Goal: Information Seeking & Learning: Learn about a topic

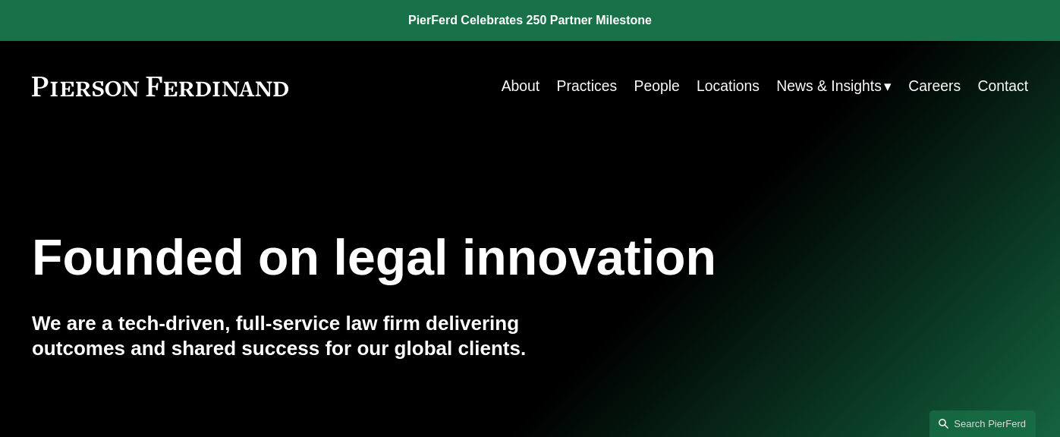
click at [653, 86] on link "People" at bounding box center [657, 86] width 46 height 30
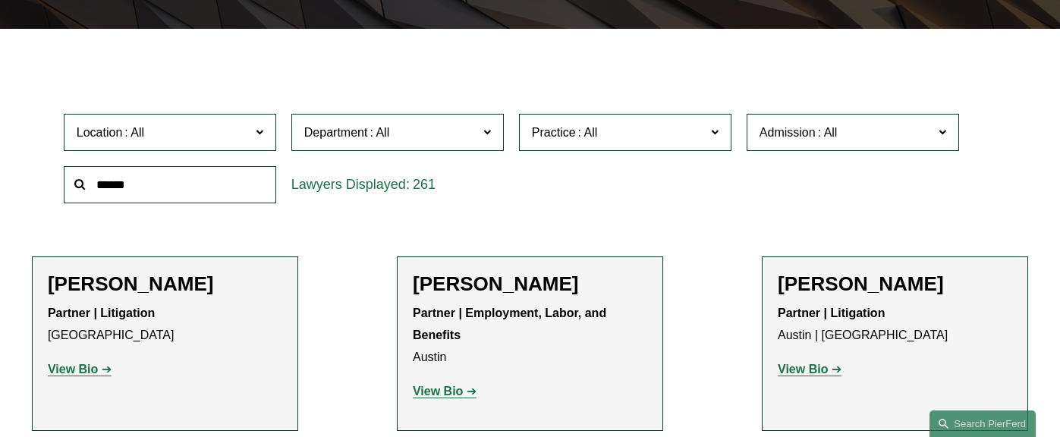
scroll to position [385, 0]
click at [253, 136] on label "Location" at bounding box center [170, 132] width 212 height 37
click at [0, 0] on link "London" at bounding box center [0, 0] width 0 height 0
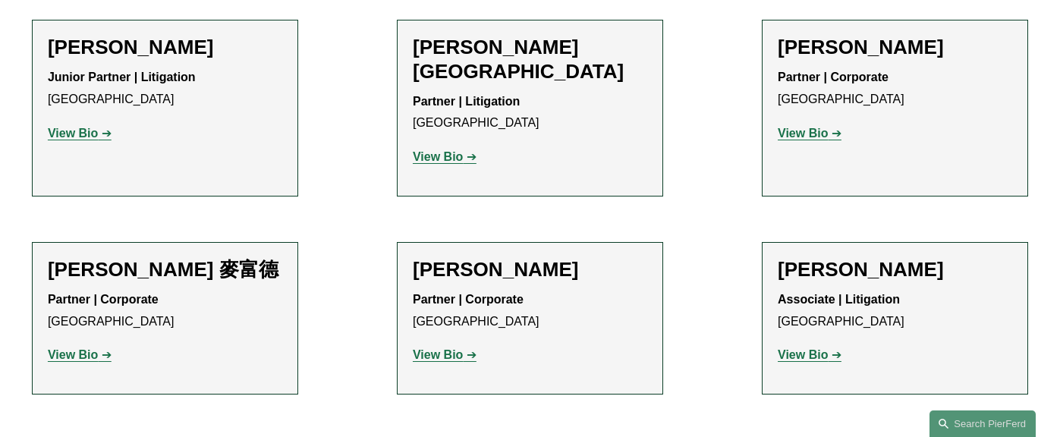
scroll to position [1320, 0]
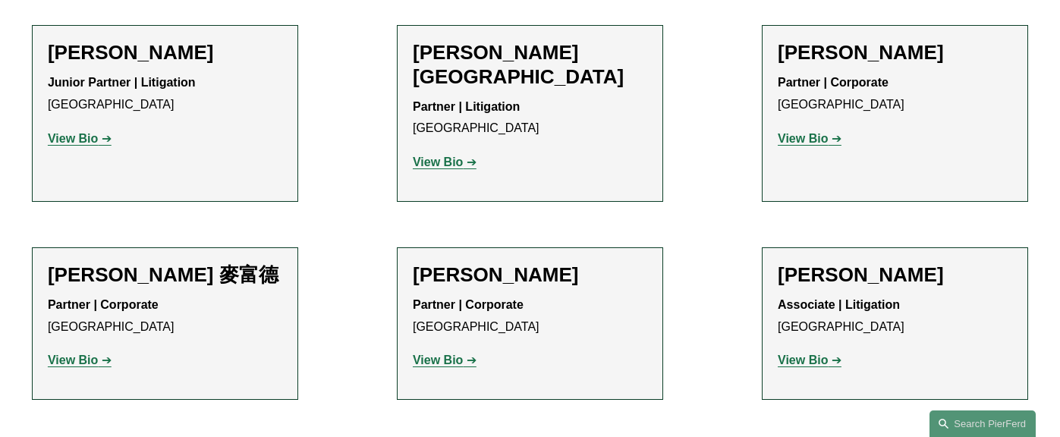
click at [99, 354] on link "View Bio" at bounding box center [80, 360] width 64 height 13
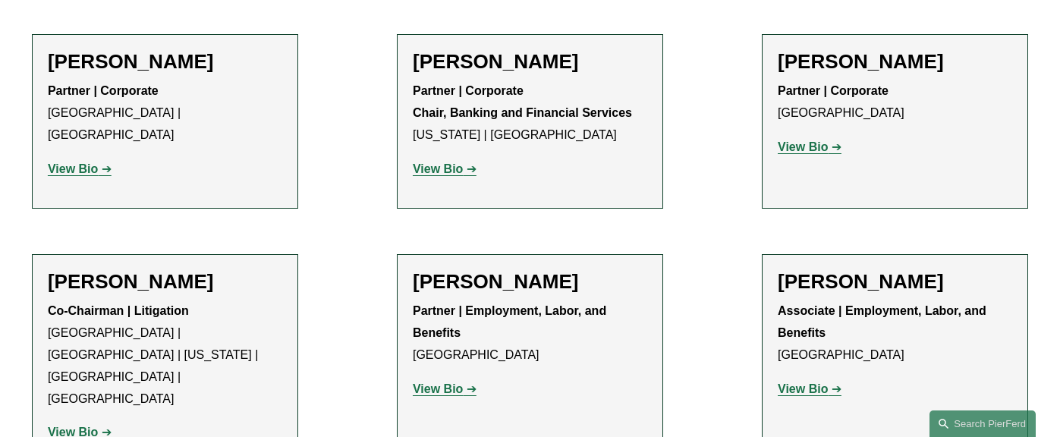
scroll to position [625, 0]
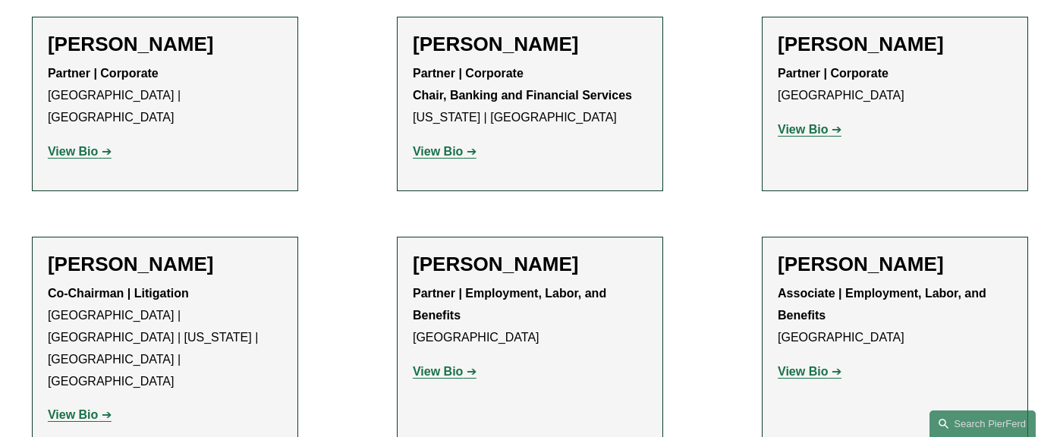
click at [97, 145] on link "View Bio" at bounding box center [80, 151] width 64 height 13
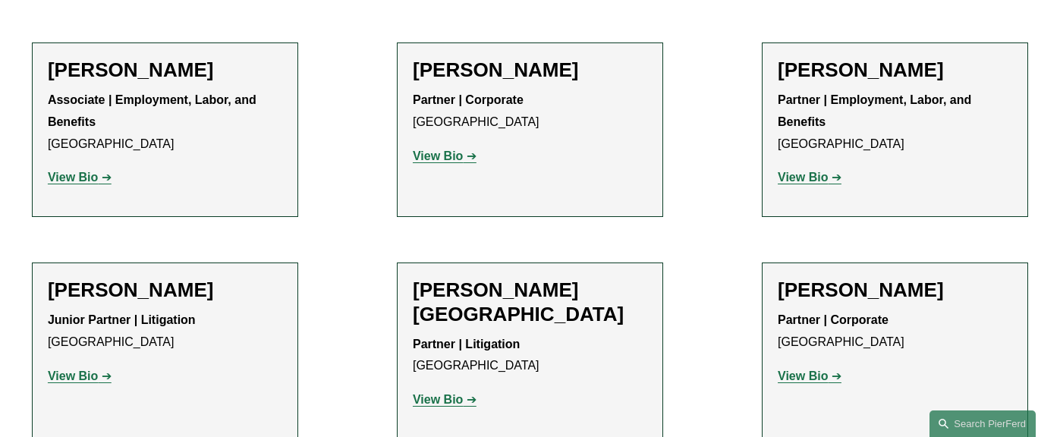
scroll to position [1111, 0]
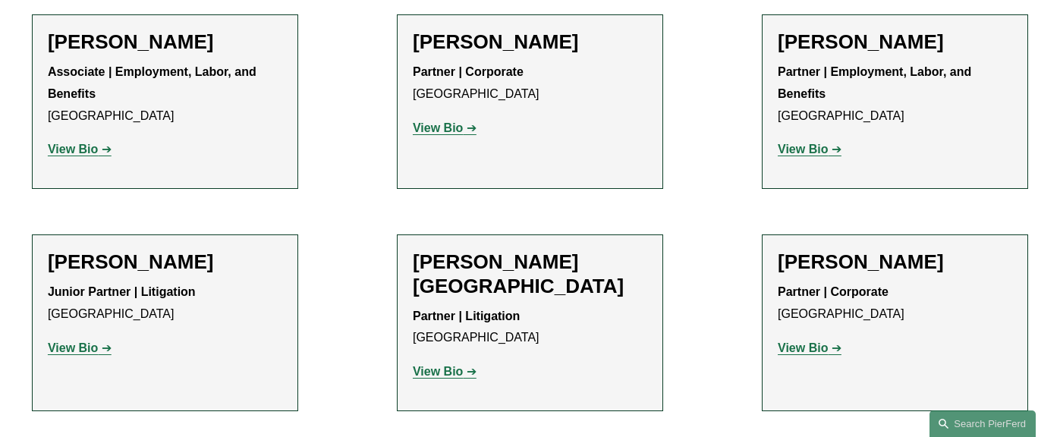
click at [90, 341] on strong "View Bio" at bounding box center [73, 347] width 50 height 13
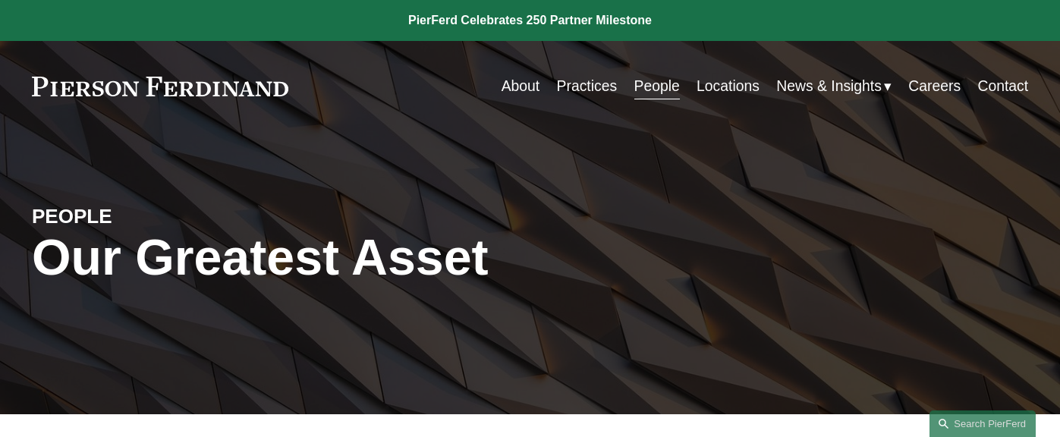
scroll to position [0, 0]
click at [523, 83] on link "About" at bounding box center [521, 86] width 39 height 30
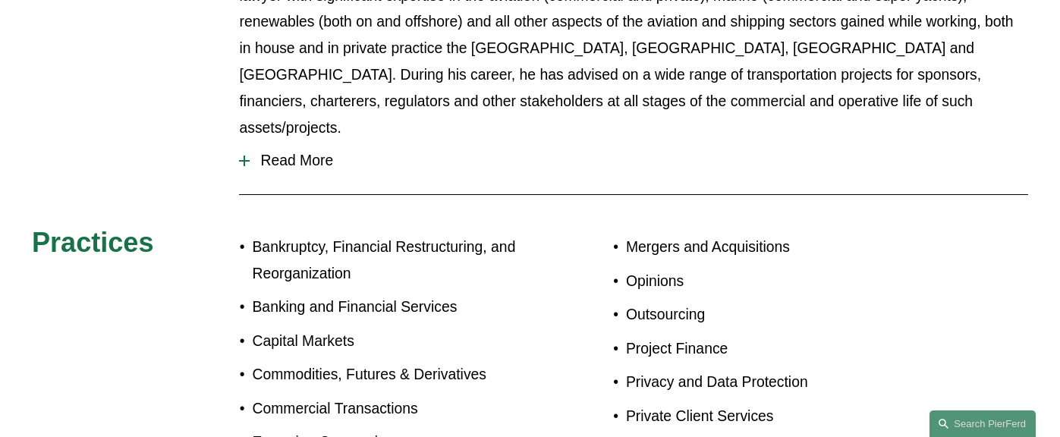
scroll to position [409, 0]
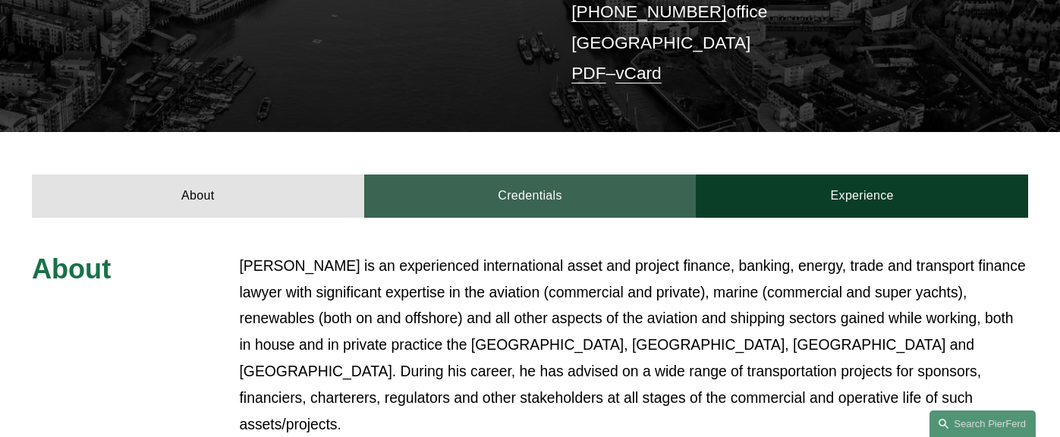
click at [518, 175] on link "Credentials" at bounding box center [530, 196] width 332 height 42
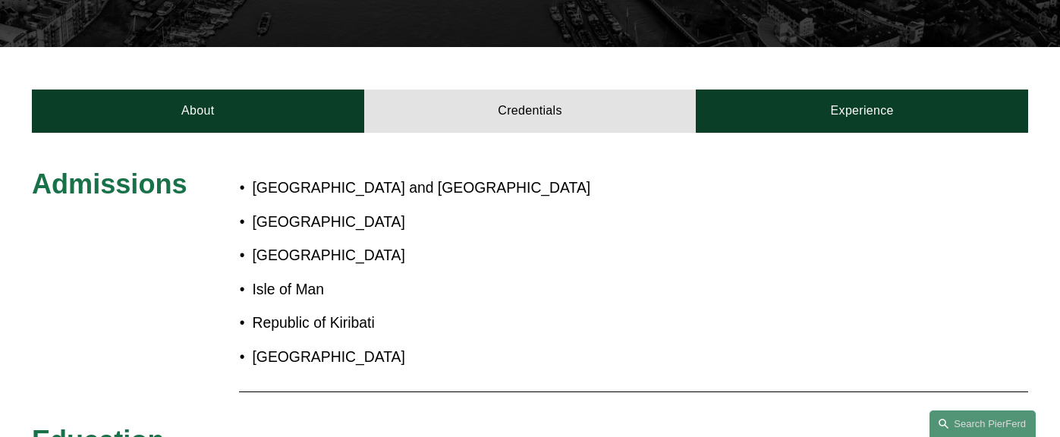
scroll to position [440, 0]
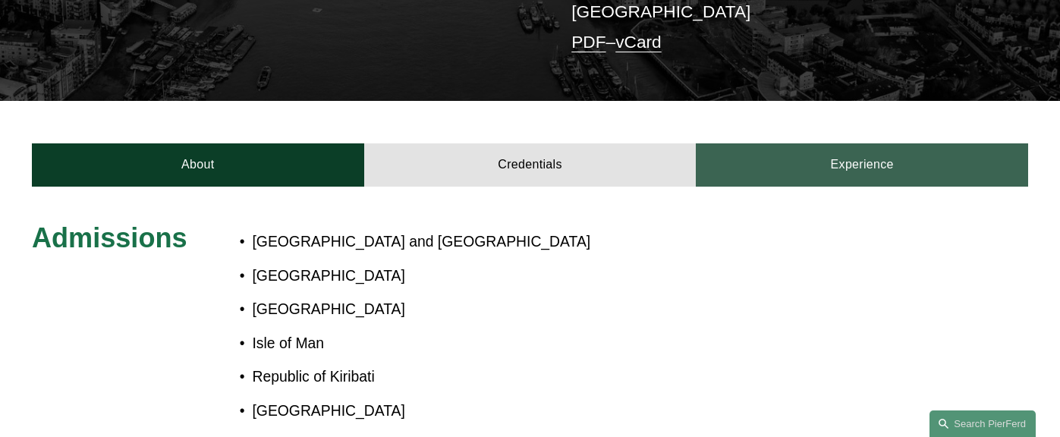
click at [842, 143] on link "Experience" at bounding box center [862, 164] width 332 height 42
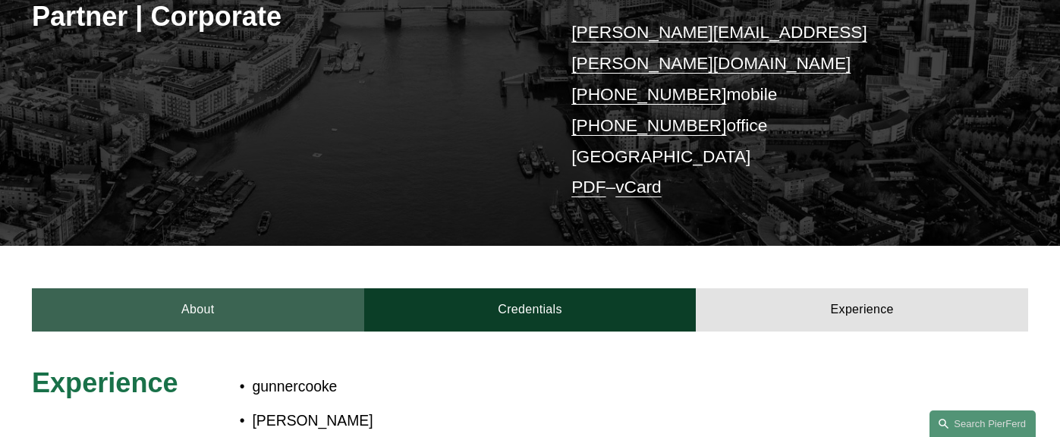
scroll to position [299, 0]
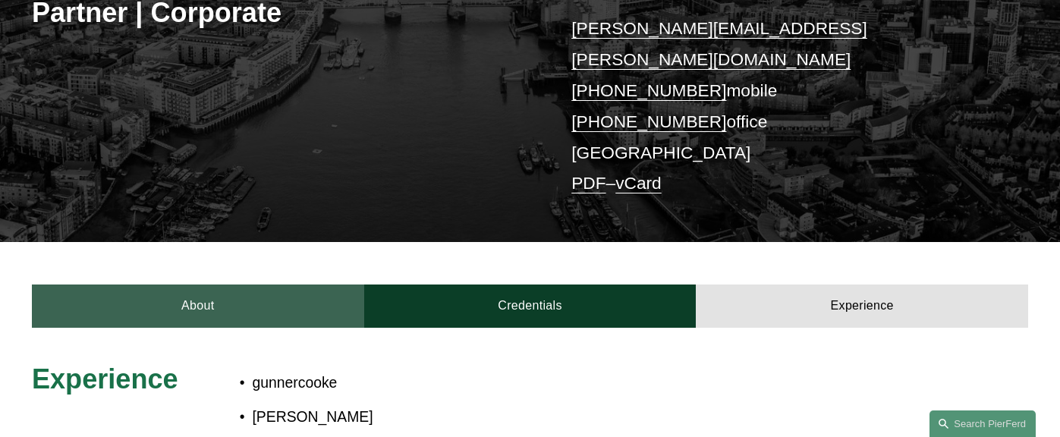
click at [187, 285] on link "About" at bounding box center [198, 306] width 332 height 42
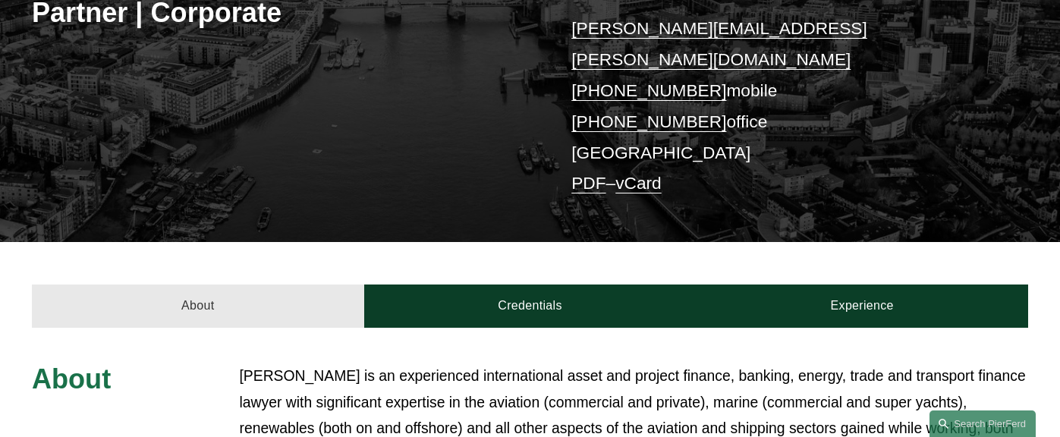
click at [208, 285] on link "About" at bounding box center [198, 306] width 332 height 42
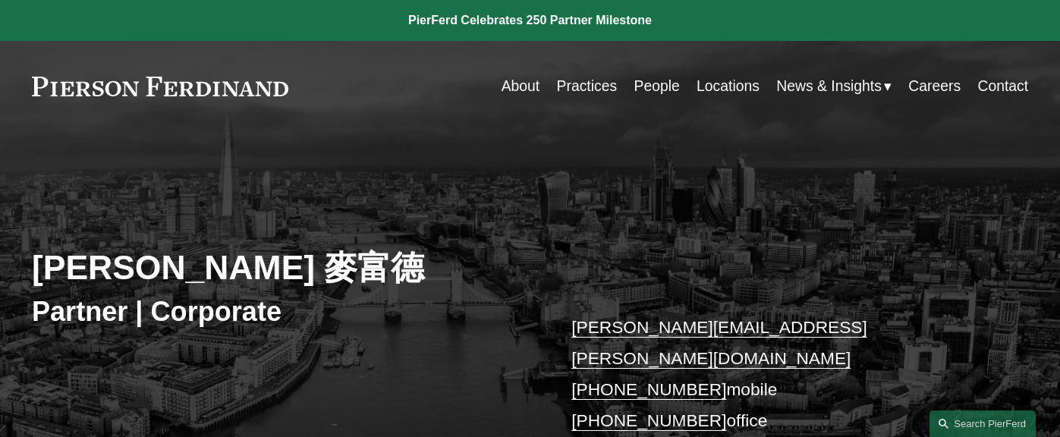
scroll to position [0, 0]
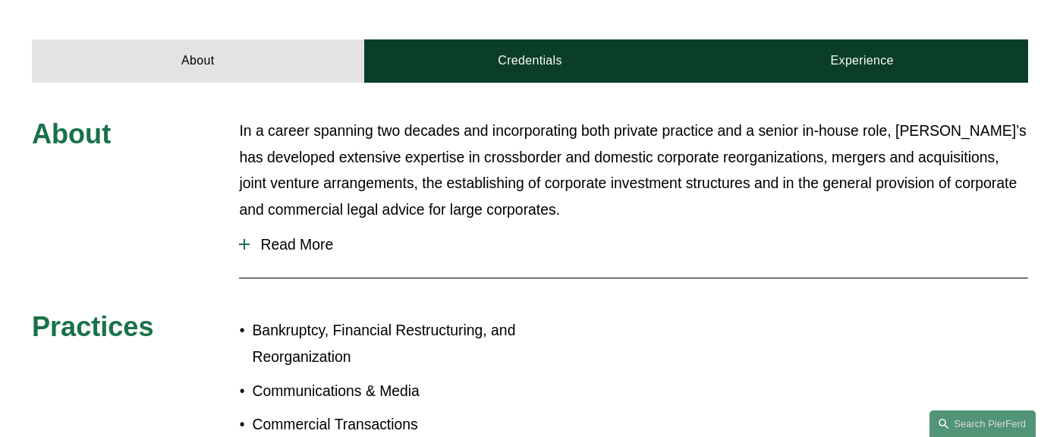
scroll to position [560, 0]
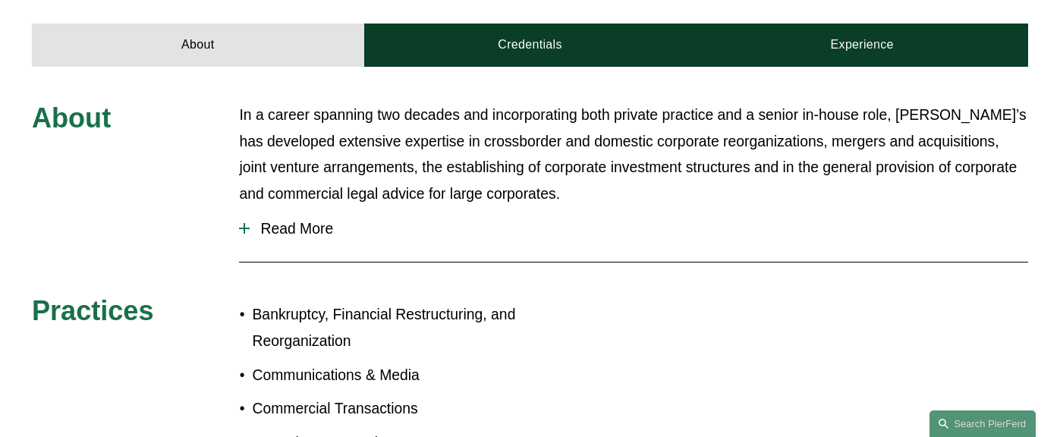
click at [388, 209] on button "Read More" at bounding box center [633, 229] width 789 height 40
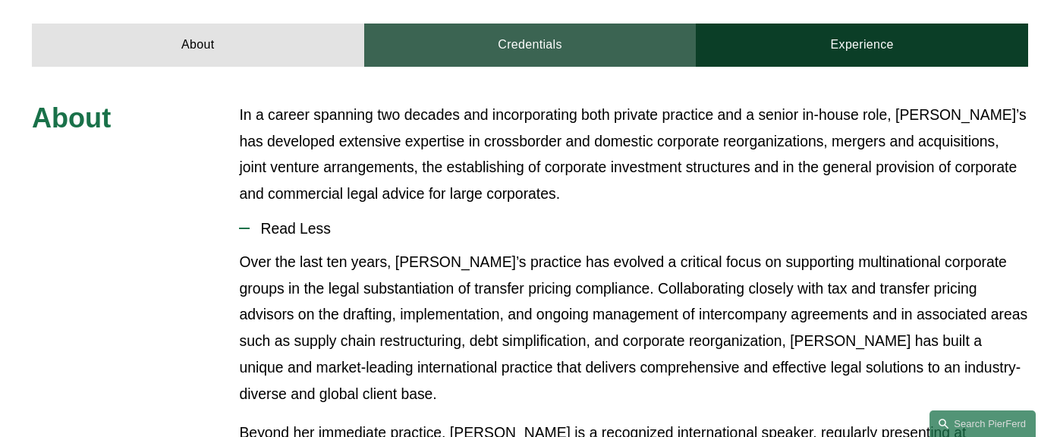
click at [534, 24] on link "Credentials" at bounding box center [530, 45] width 332 height 42
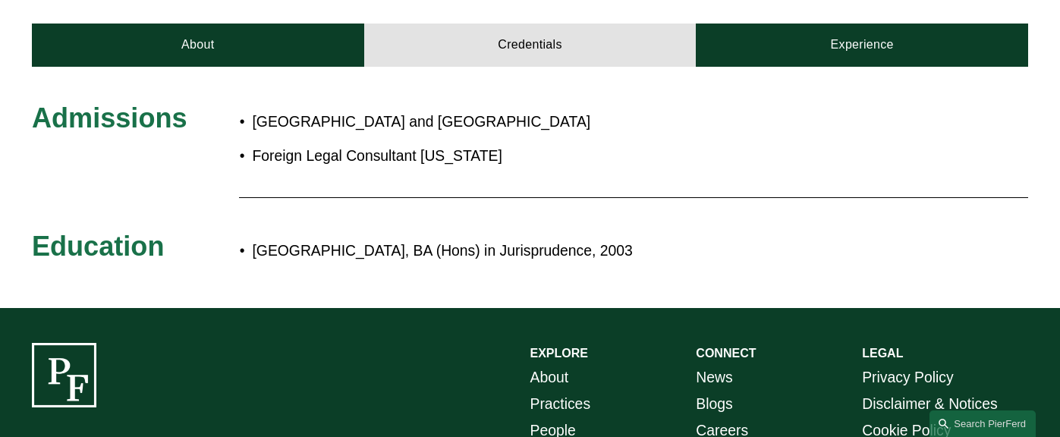
scroll to position [524, 0]
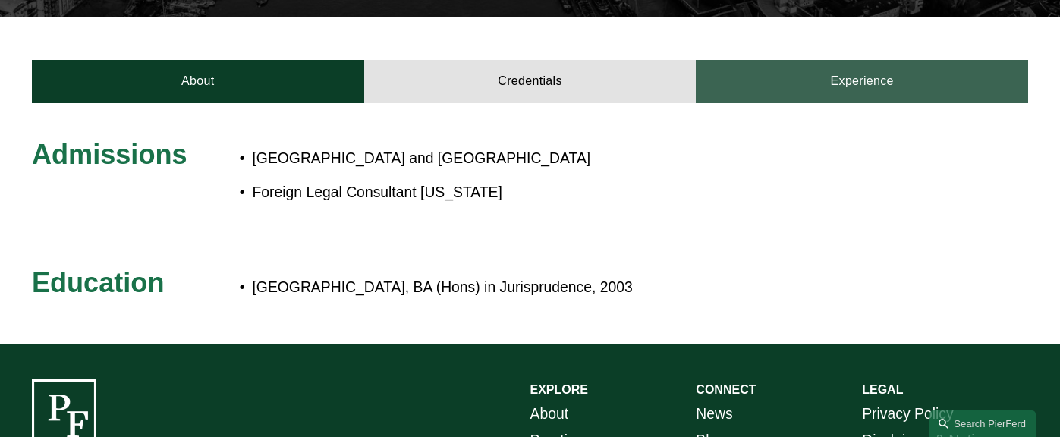
click at [853, 61] on link "Experience" at bounding box center [862, 81] width 332 height 42
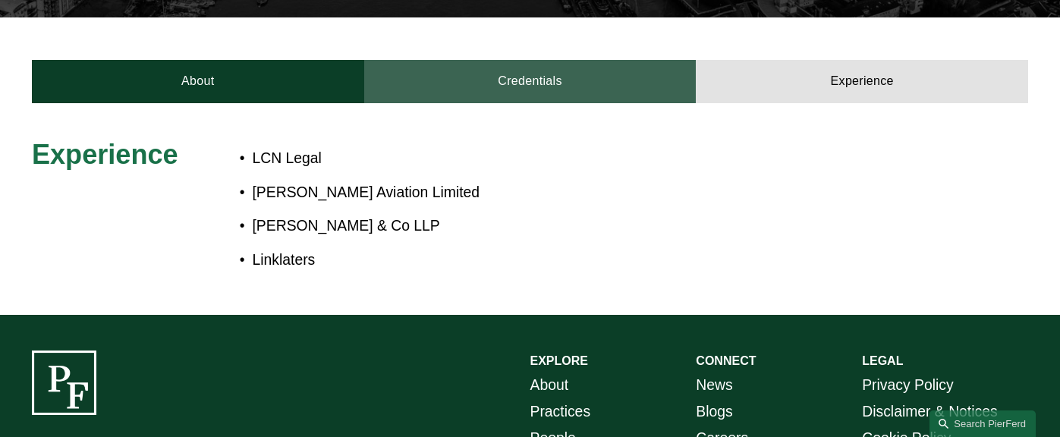
click at [571, 60] on link "Credentials" at bounding box center [530, 81] width 332 height 42
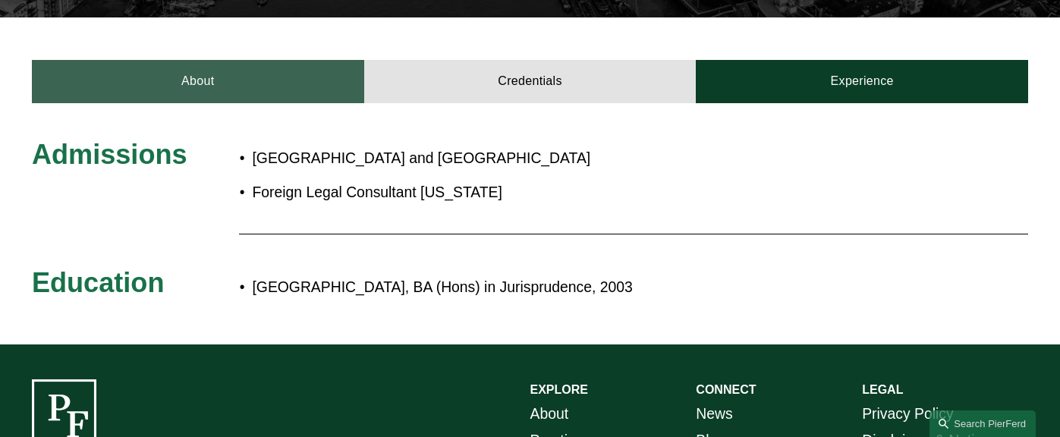
click at [241, 60] on link "About" at bounding box center [198, 81] width 332 height 42
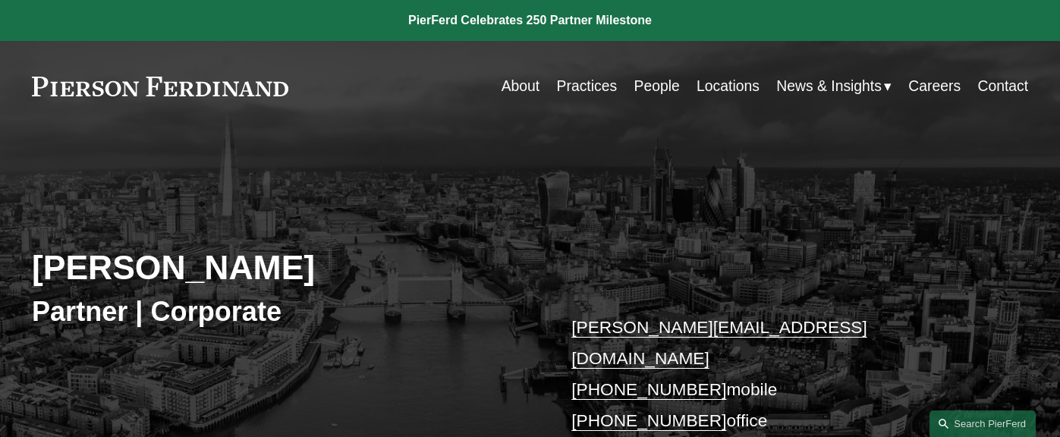
scroll to position [0, 0]
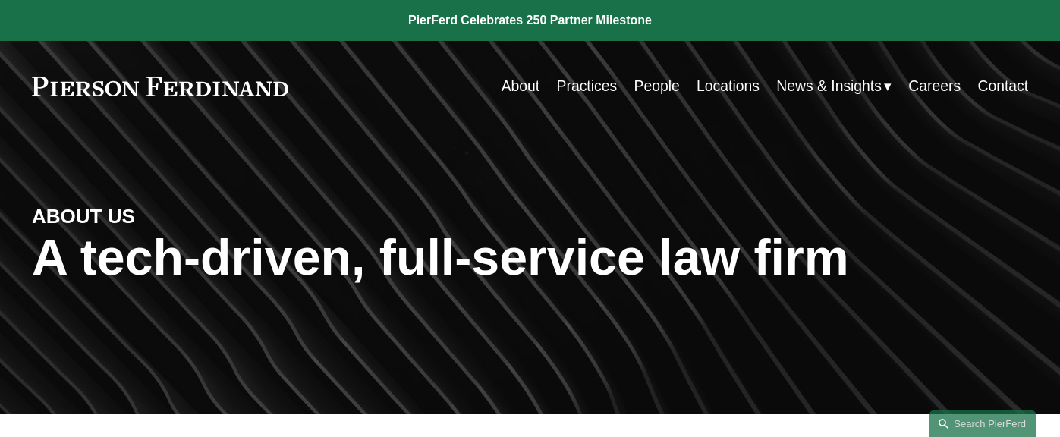
click at [582, 84] on link "Practices" at bounding box center [587, 86] width 61 height 30
